Goal: Information Seeking & Learning: Find specific fact

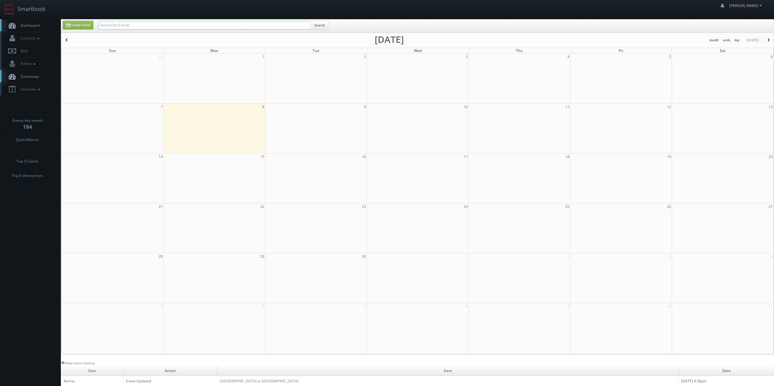
click at [141, 25] on input "text" at bounding box center [204, 25] width 213 height 9
type input "davlyn"
click at [111, 25] on input "text" at bounding box center [204, 25] width 213 height 9
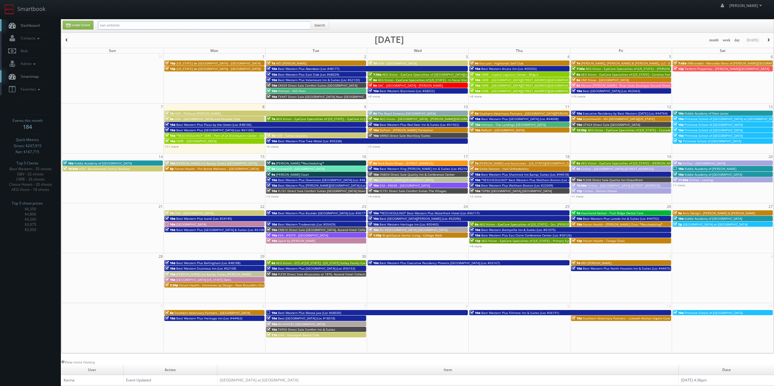
type input "san antonio"
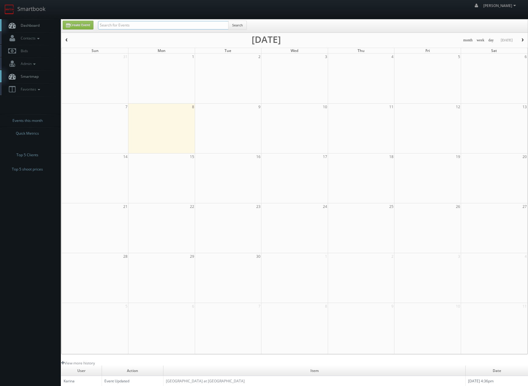
drag, startPoint x: 0, startPoint y: 0, endPoint x: 142, endPoint y: 27, distance: 144.4
click at [143, 26] on input "text" at bounding box center [163, 25] width 130 height 9
type input "sonesta"
click at [150, 23] on input "text" at bounding box center [163, 25] width 130 height 9
type input "beachwoods"
